Goal: Check status: Check status

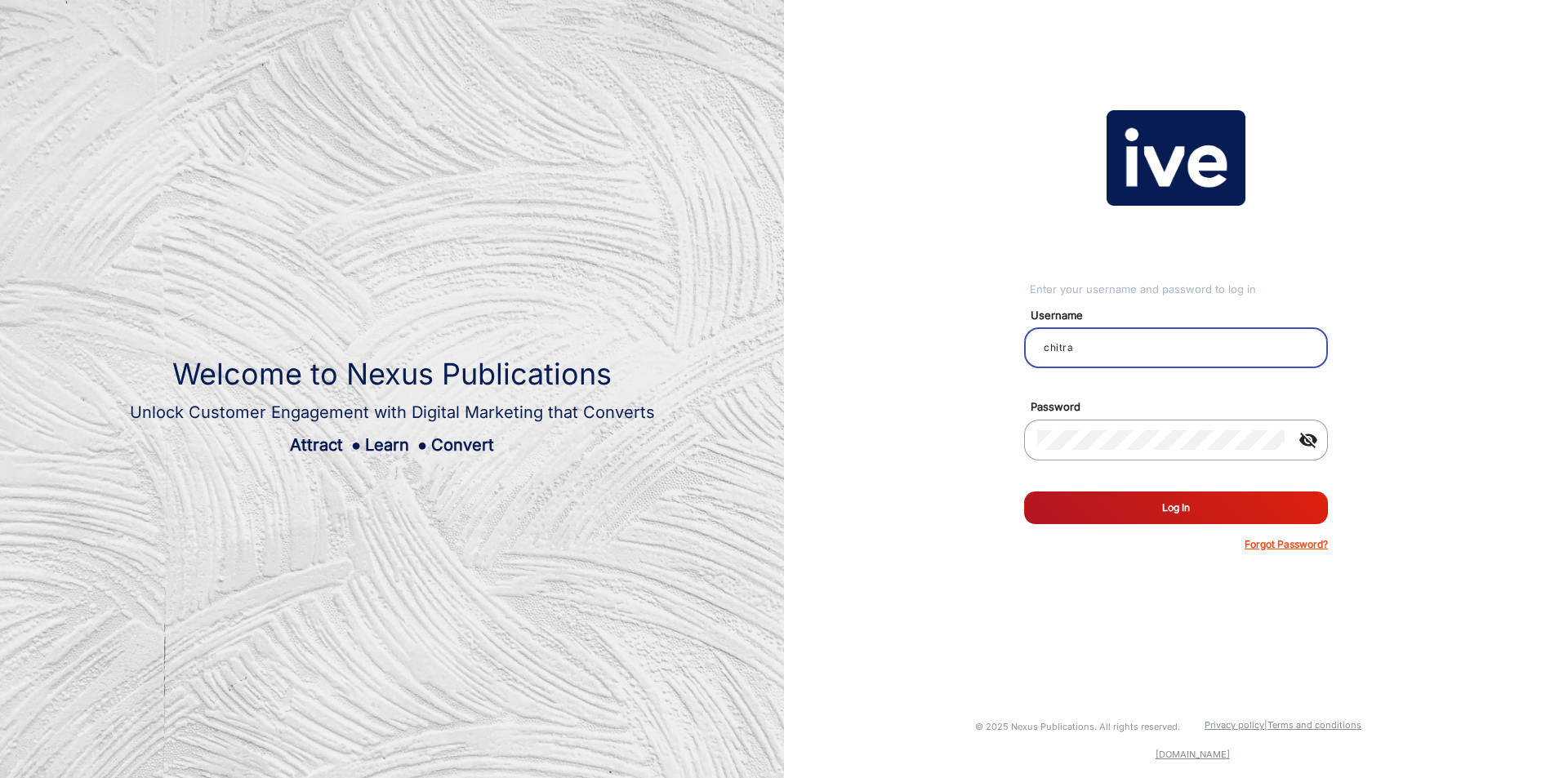
click at [1137, 340] on input "chitra" at bounding box center [1175, 348] width 278 height 20
type input "g"
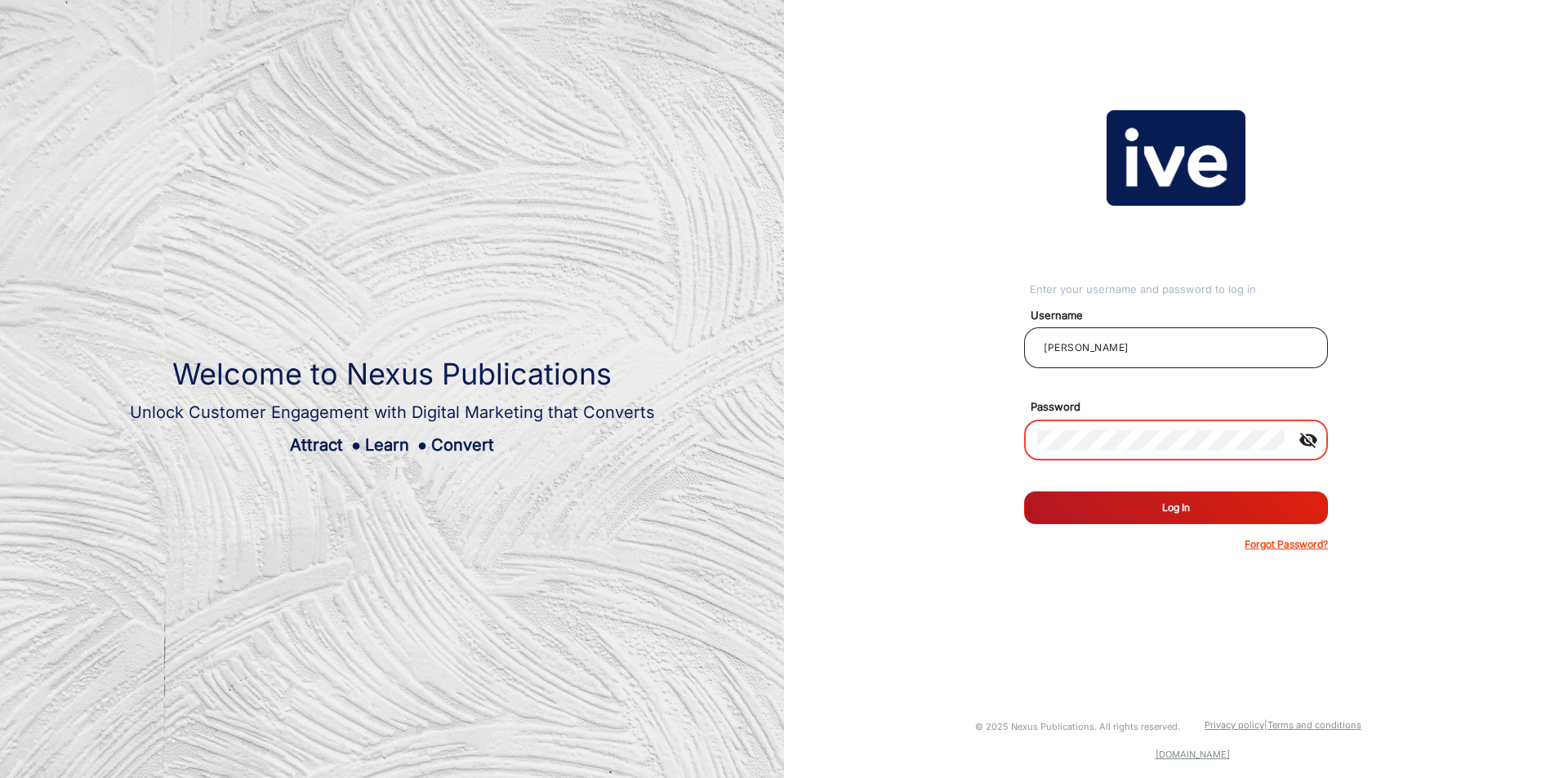
click at [1099, 336] on div "greg" at bounding box center [1175, 347] width 278 height 46
click at [1091, 345] on input "greg" at bounding box center [1175, 348] width 278 height 20
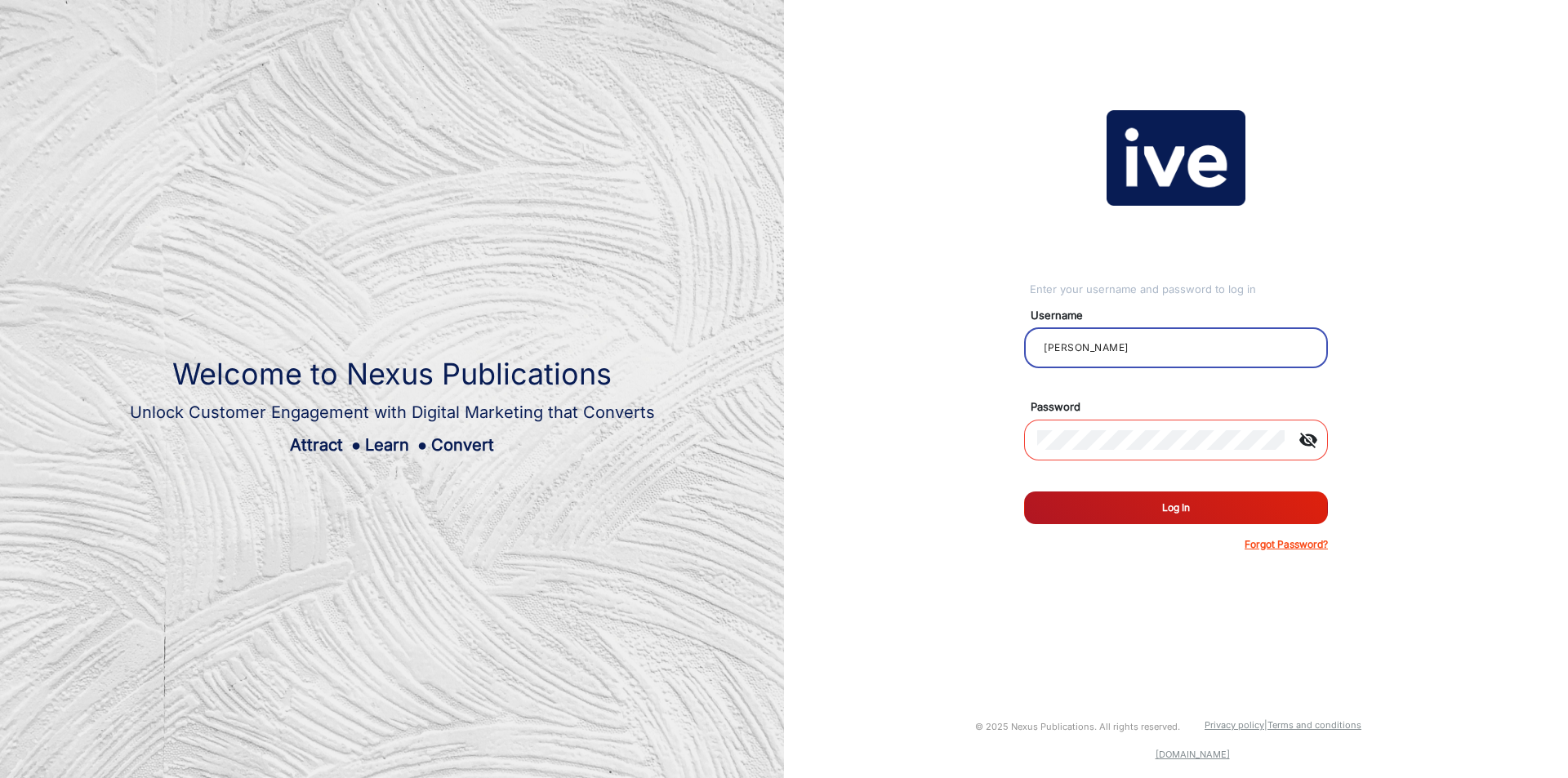
click at [1091, 345] on input "greg" at bounding box center [1175, 348] width 278 height 20
paste input "Greg Radford"
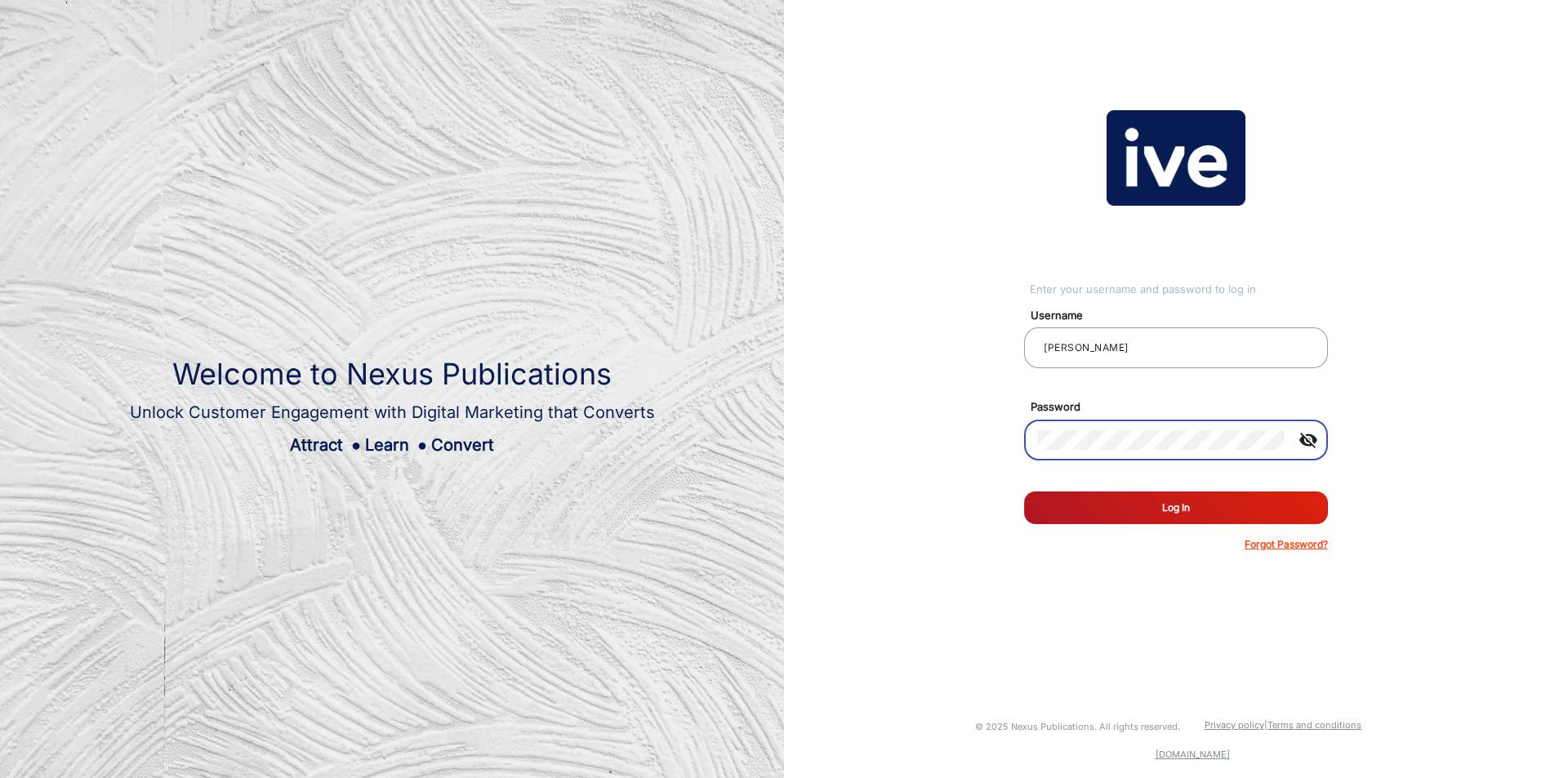
click at [1310, 437] on mat-icon "visibility_off" at bounding box center [1308, 440] width 39 height 20
click at [1194, 506] on button "Log In" at bounding box center [1176, 507] width 304 height 32
click at [1164, 355] on input "Greg Radford" at bounding box center [1175, 348] width 278 height 20
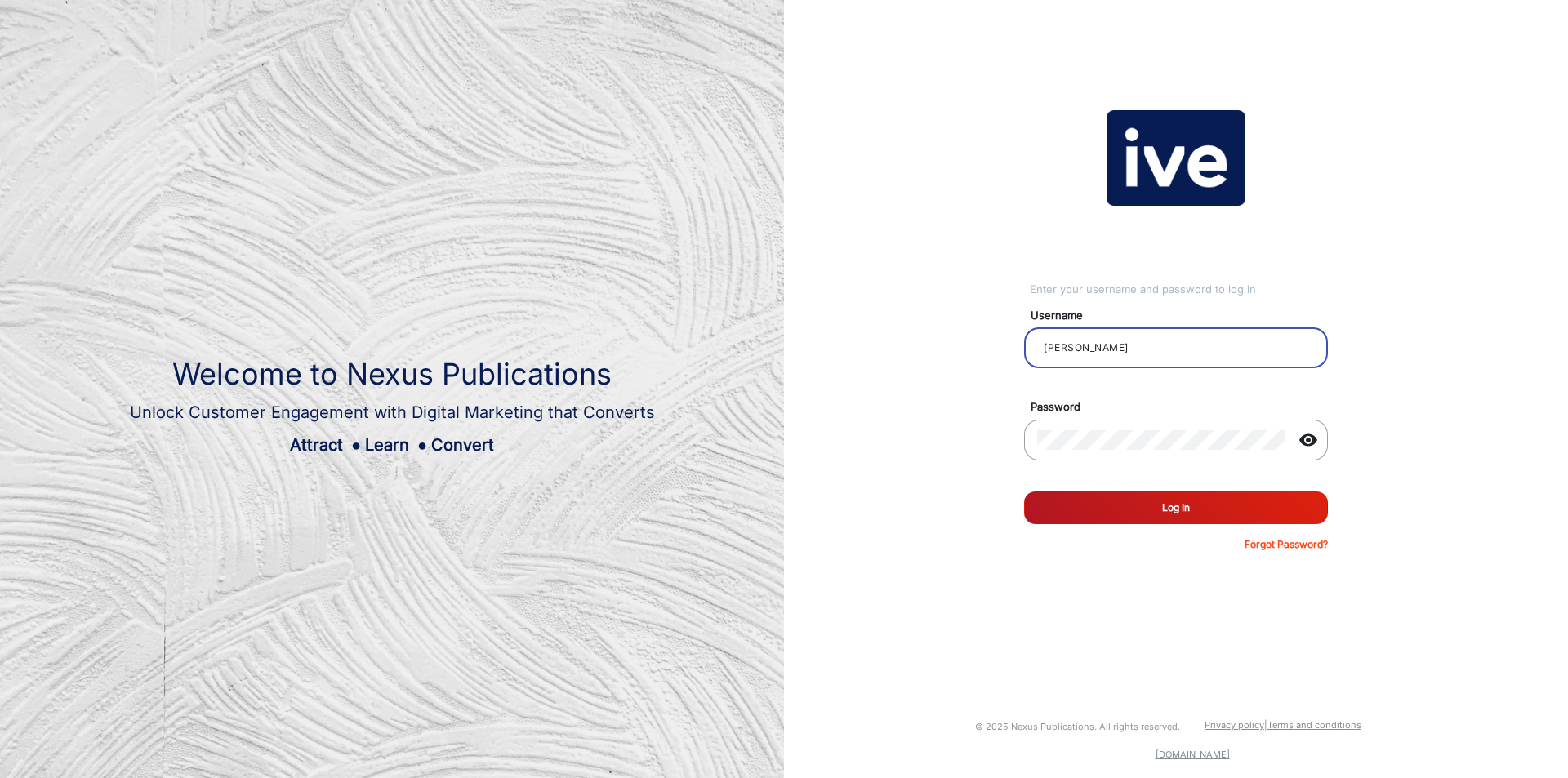
paste input "R"
type input "GregR"
click at [1420, 414] on div "Enter your username and password to log in Username GregR Password visibility R…" at bounding box center [1176, 331] width 809 height 661
click at [1228, 496] on button "Log In" at bounding box center [1176, 507] width 304 height 32
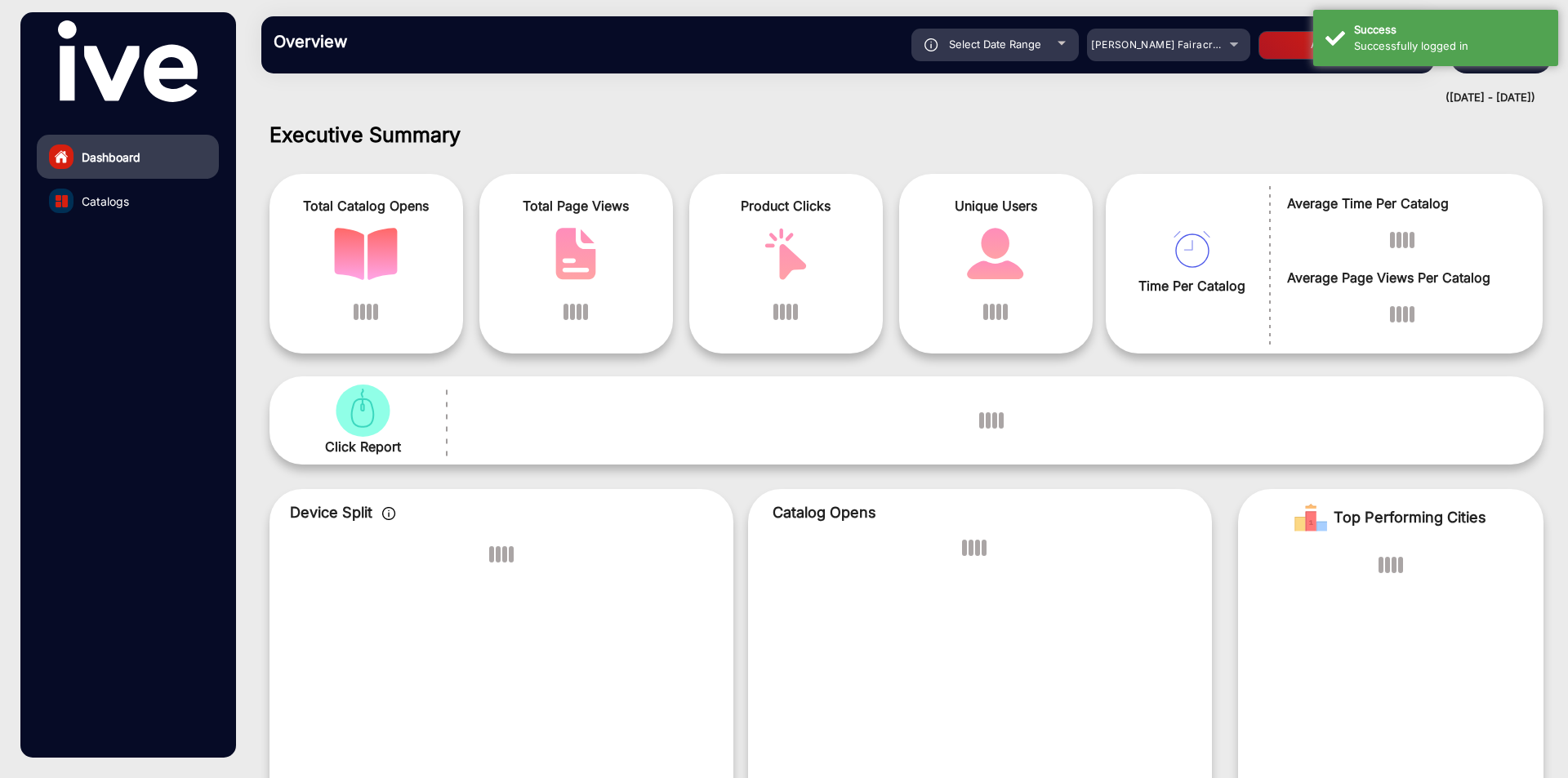
scroll to position [12, 0]
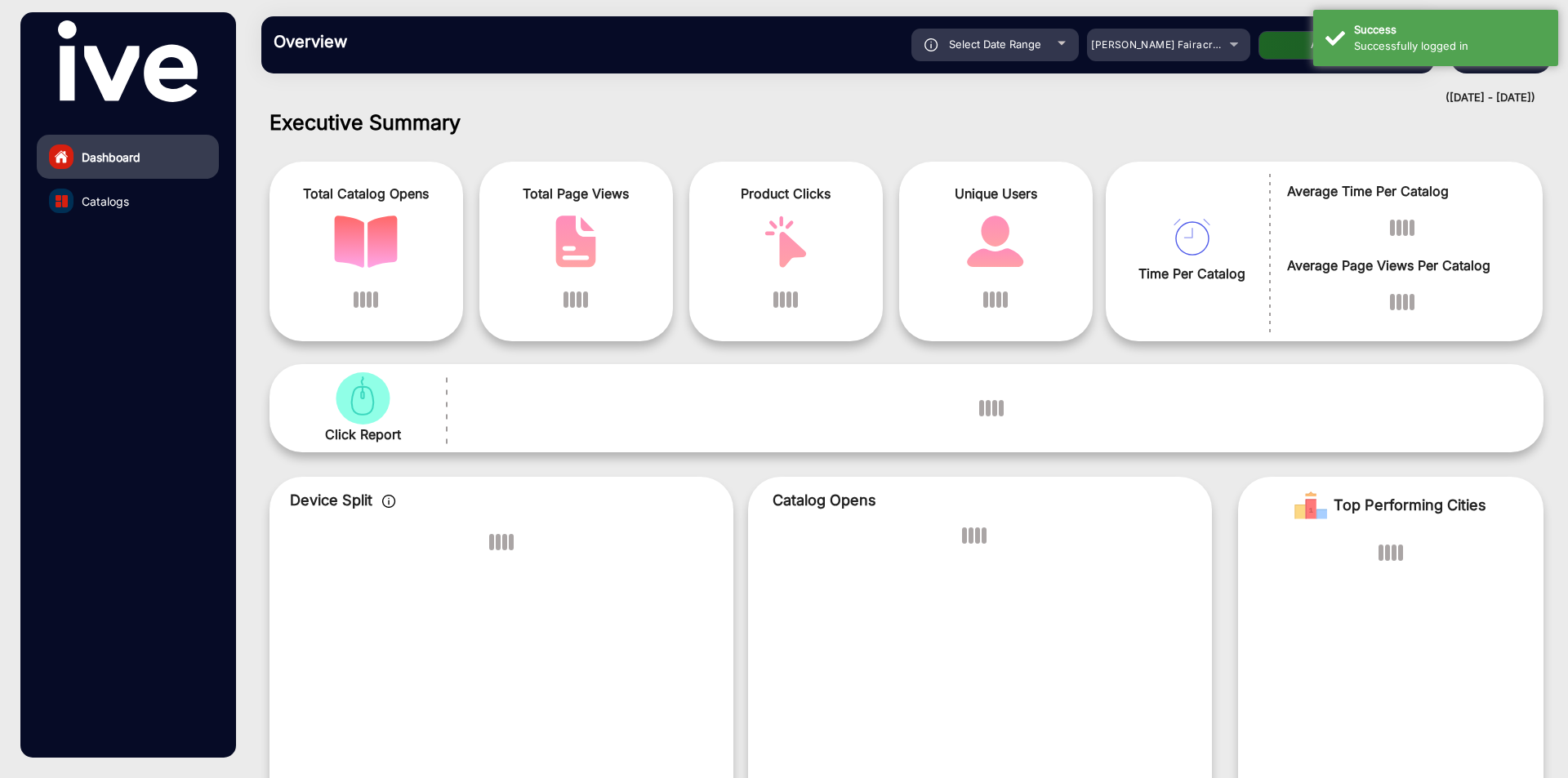
click at [1478, 134] on h1 "Executive Summary" at bounding box center [906, 123] width 1274 height 25
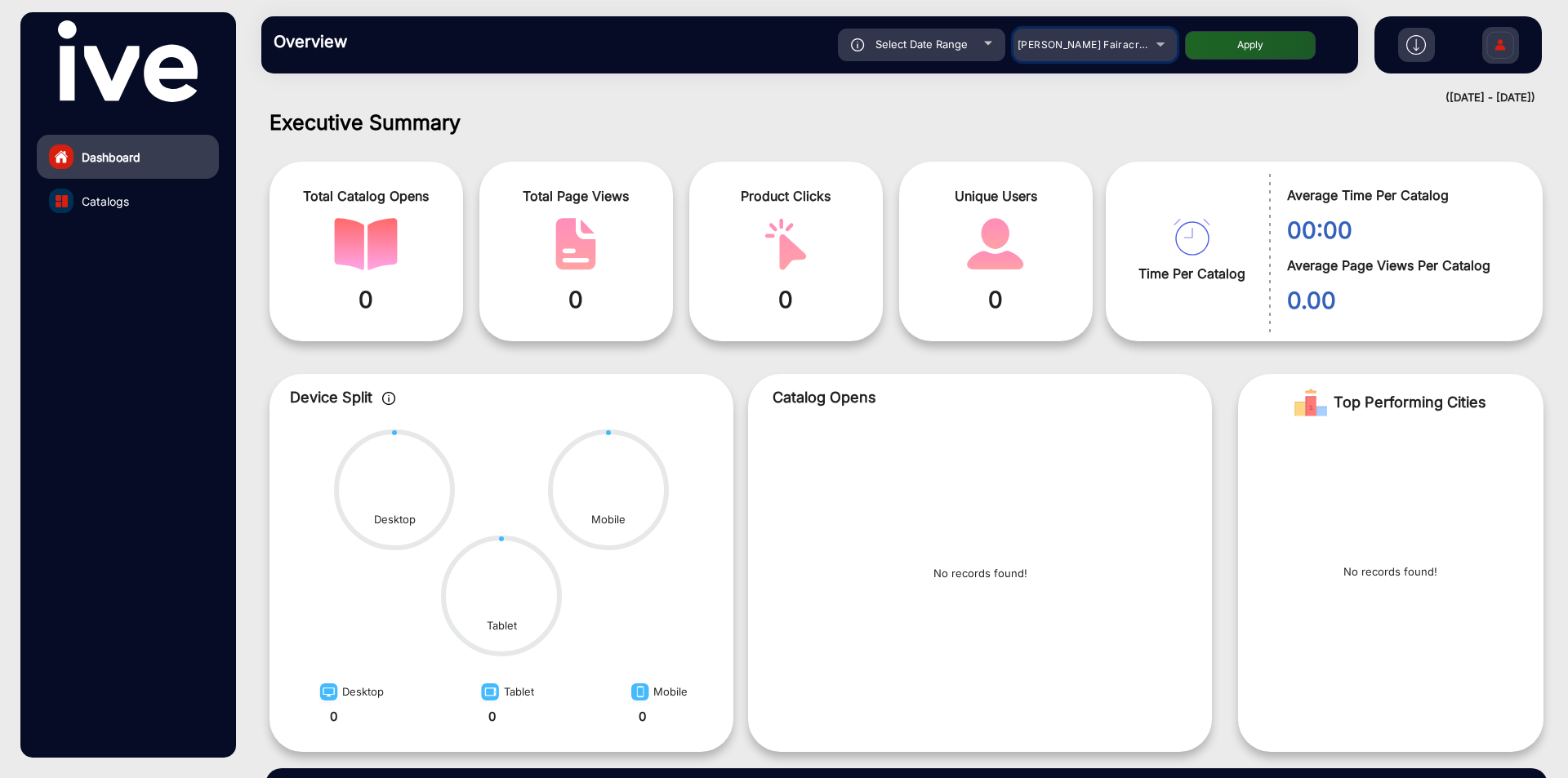
click at [1090, 43] on span "Adams Fairacre Farms" at bounding box center [1098, 44] width 162 height 12
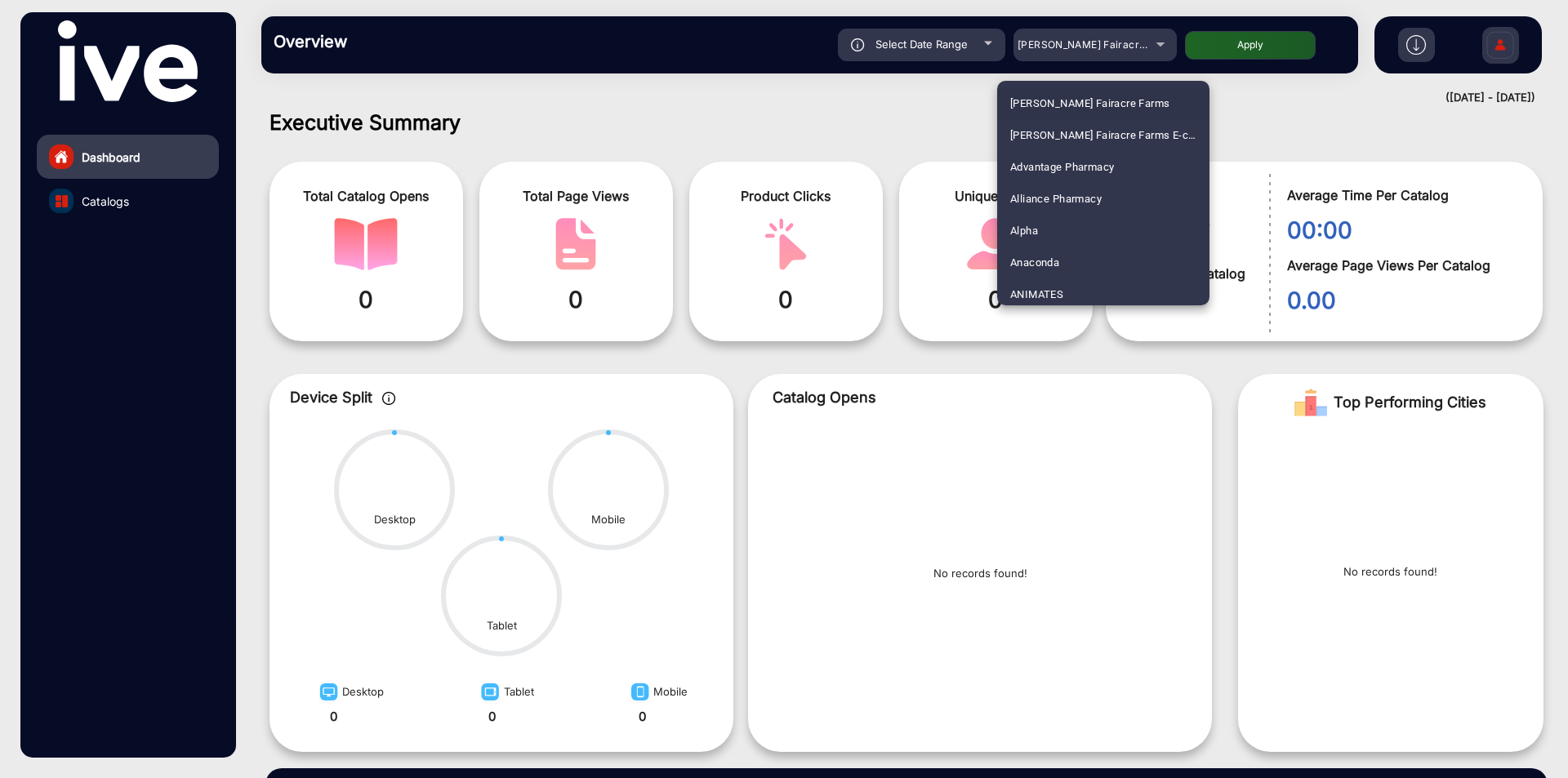
click at [1090, 44] on div at bounding box center [784, 389] width 1568 height 778
click at [1090, 44] on span "Adams Fairacre Farms" at bounding box center [1098, 44] width 162 height 12
click at [1237, 94] on div at bounding box center [784, 389] width 1568 height 778
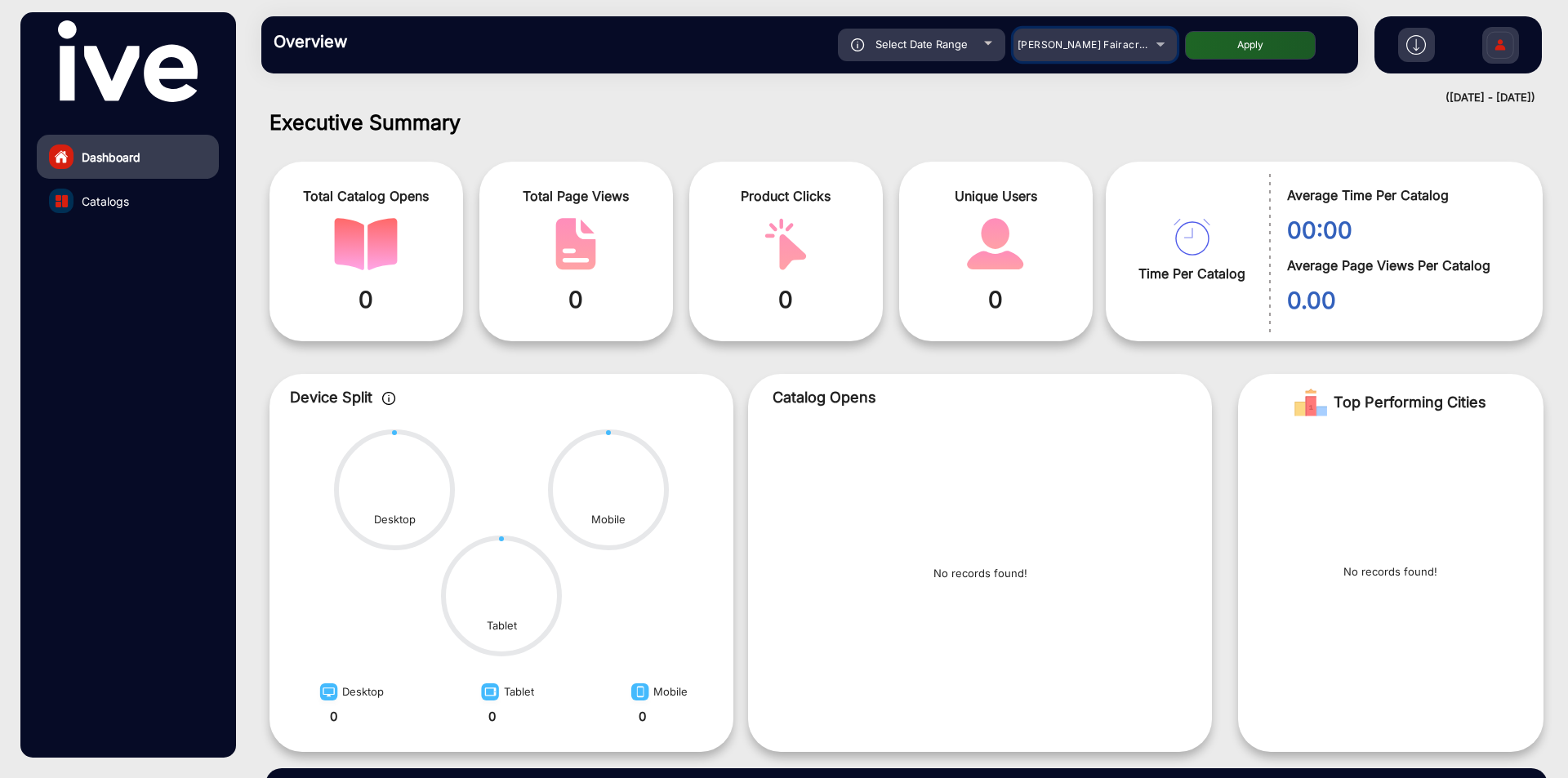
click at [1096, 49] on span "Adams Fairacre Farms" at bounding box center [1098, 44] width 162 height 12
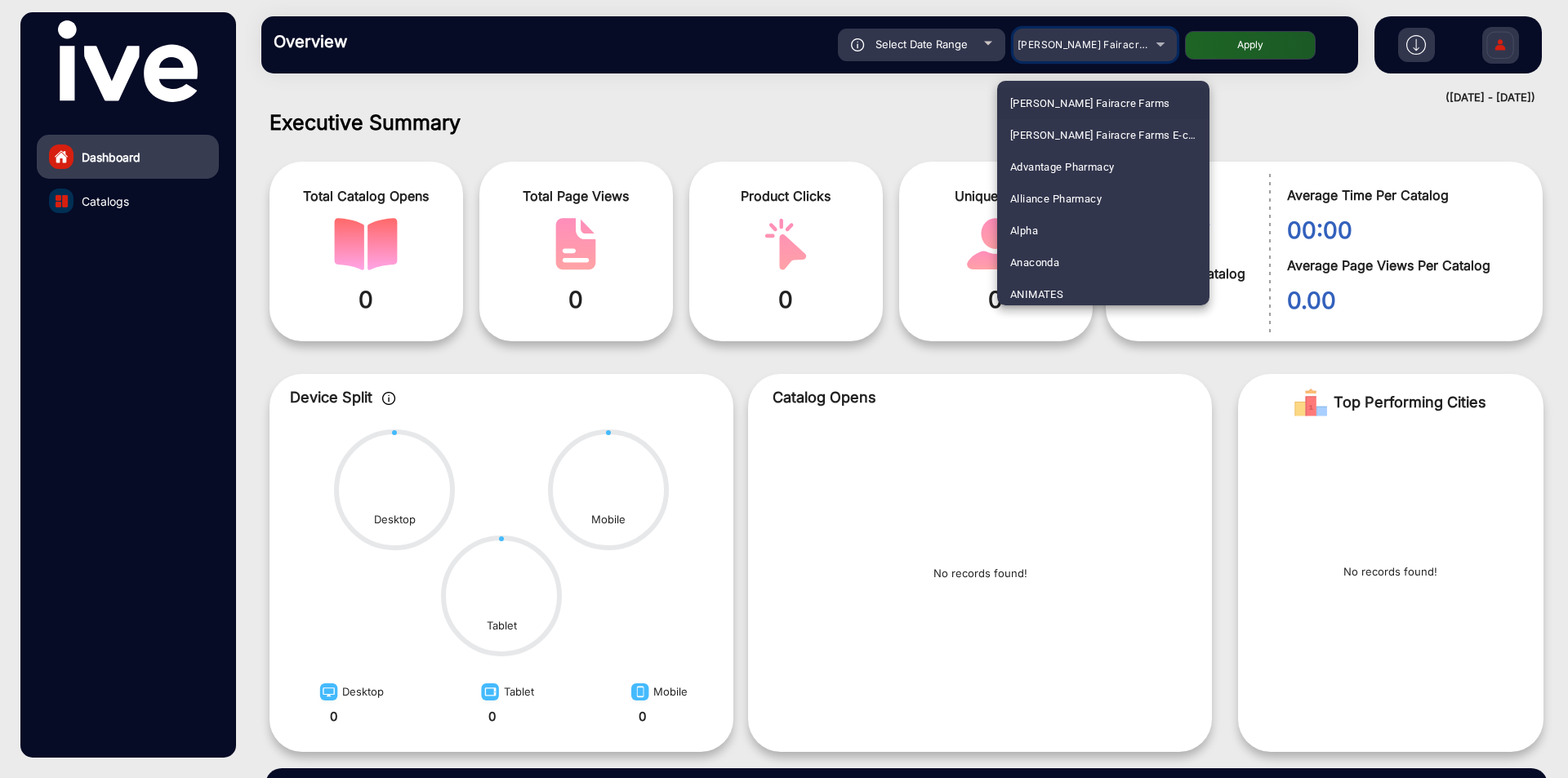
scroll to position [4654, 0]
click at [1058, 283] on span "The Bottle-O" at bounding box center [1041, 289] width 62 height 31
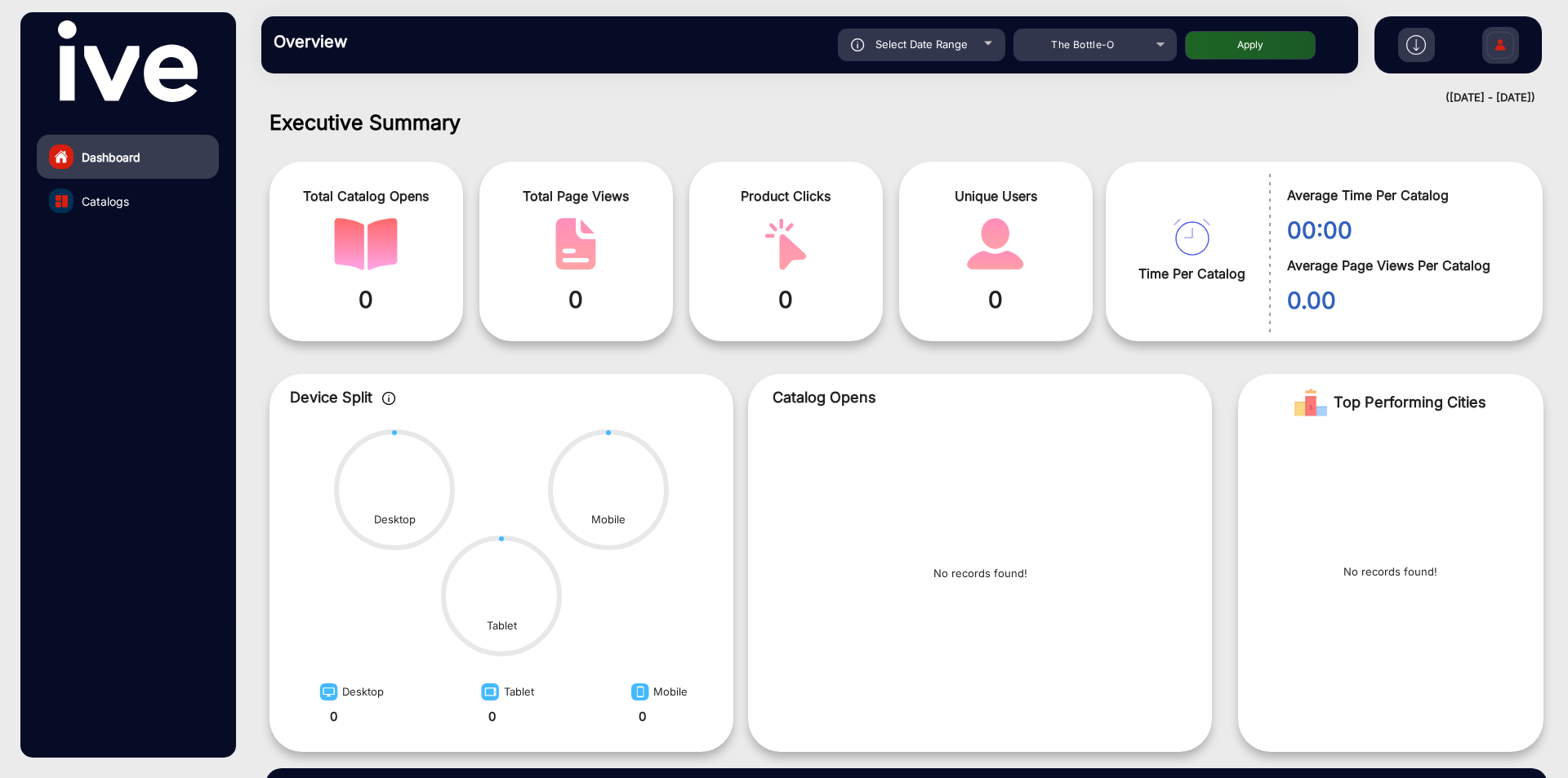
click at [1258, 41] on button "Apply" at bounding box center [1251, 45] width 131 height 28
type input "9/6/2025"
type input "9/12/2025"
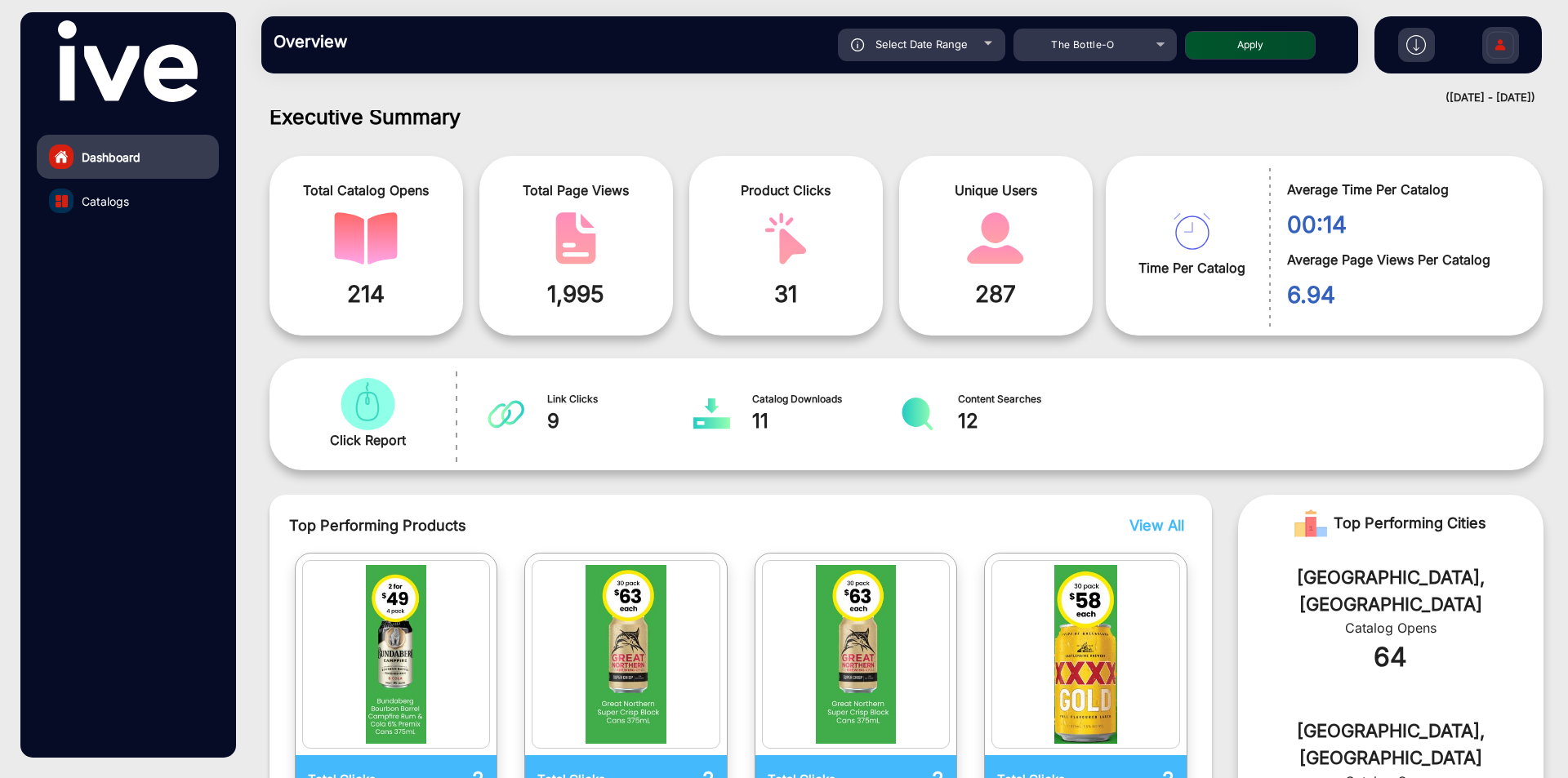
scroll to position [0, 0]
